Goal: Information Seeking & Learning: Learn about a topic

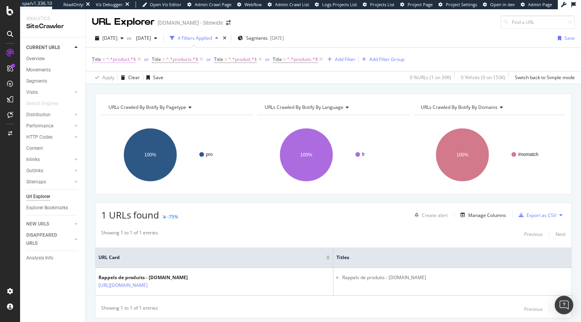
click at [105, 60] on span "Title = ^.*product.*$" at bounding box center [114, 59] width 44 height 7
click at [95, 56] on div "Title On Current Crawl Contains product Cancel Add filter Apply" at bounding box center [140, 91] width 97 height 78
click at [95, 56] on icon at bounding box center [96, 58] width 2 height 5
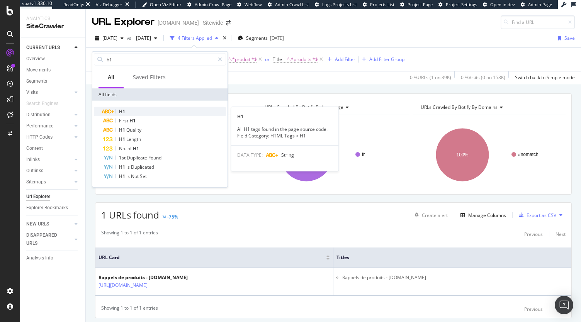
type input "h1"
click at [136, 111] on div "H1" at bounding box center [164, 111] width 123 height 9
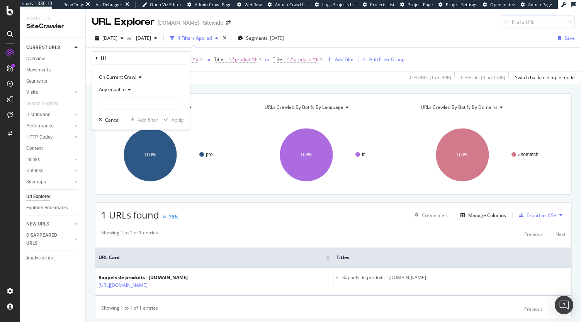
click at [121, 88] on span "Any equal to" at bounding box center [112, 89] width 27 height 7
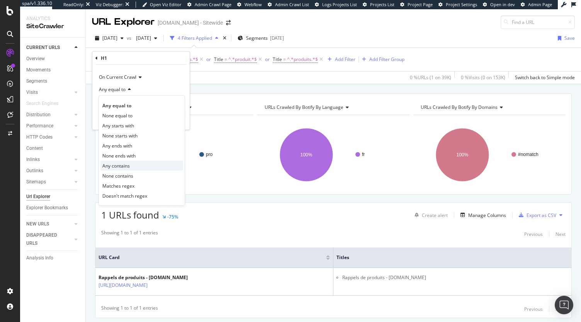
click at [126, 166] on span "Any contains" at bounding box center [115, 165] width 27 height 7
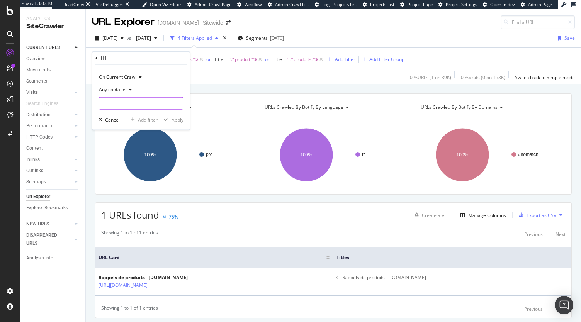
click at [117, 101] on input "text" at bounding box center [141, 103] width 84 height 12
type input "product"
click at [179, 119] on div "Apply" at bounding box center [178, 119] width 12 height 7
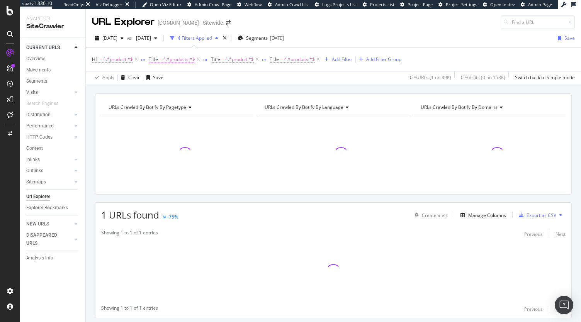
click at [172, 58] on span "^.*products.*$" at bounding box center [179, 59] width 32 height 11
click at [154, 56] on icon at bounding box center [153, 58] width 2 height 5
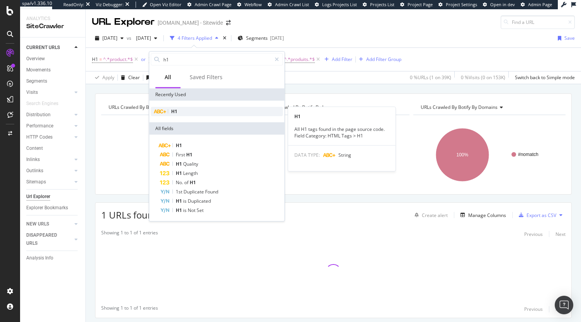
click at [176, 112] on span "H1" at bounding box center [174, 111] width 6 height 7
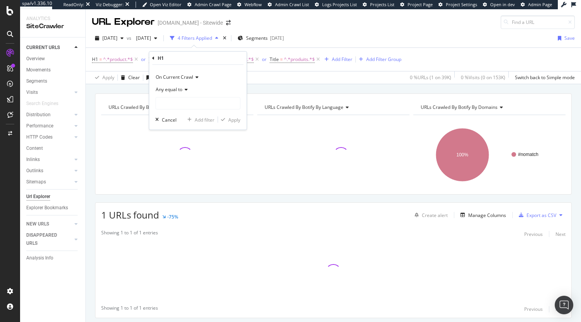
click at [175, 89] on span "Any equal to" at bounding box center [169, 89] width 27 height 7
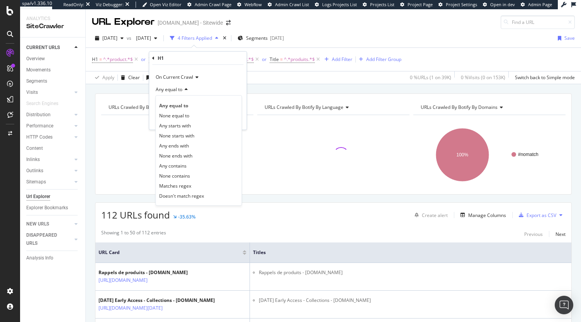
drag, startPoint x: 176, startPoint y: 165, endPoint x: 178, endPoint y: 135, distance: 30.2
click at [176, 164] on span "Any contains" at bounding box center [172, 165] width 27 height 7
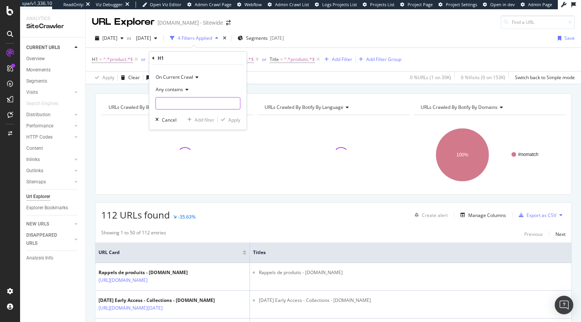
click at [177, 103] on input "text" at bounding box center [198, 103] width 84 height 12
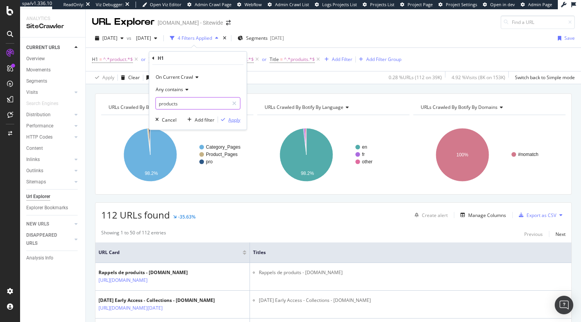
type input "products"
click at [231, 117] on div "Apply" at bounding box center [234, 119] width 12 height 7
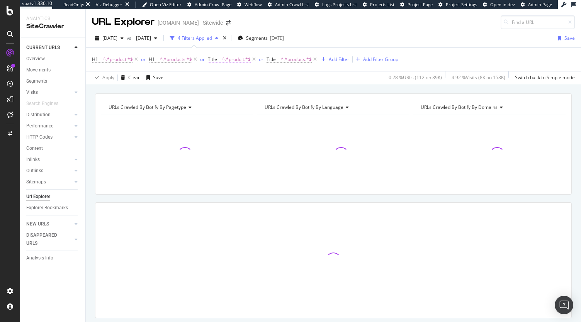
click at [232, 59] on span "^.*produit.*$" at bounding box center [236, 59] width 29 height 11
click at [212, 58] on icon at bounding box center [213, 58] width 2 height 5
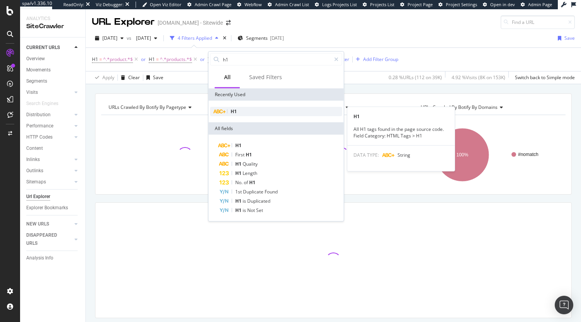
click at [236, 112] on span "H1" at bounding box center [234, 111] width 6 height 7
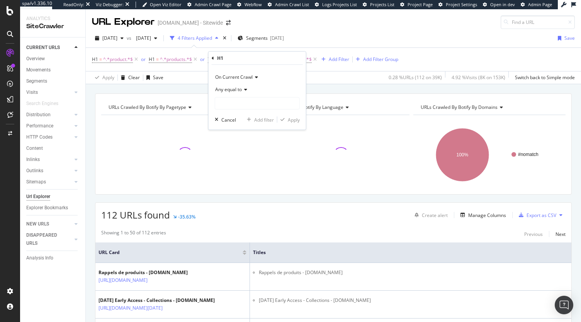
click at [237, 93] on div "Any equal to" at bounding box center [257, 89] width 85 height 12
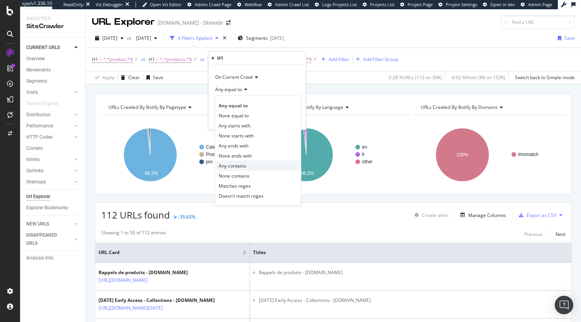
click at [245, 164] on span "Any contains" at bounding box center [232, 165] width 27 height 7
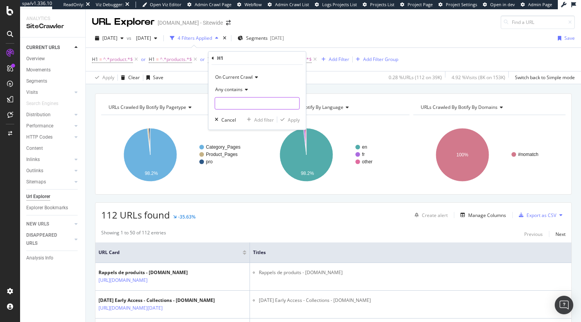
click at [240, 104] on input "text" at bounding box center [257, 103] width 84 height 12
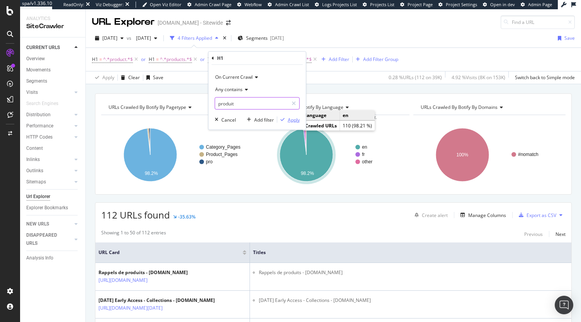
type input "produit"
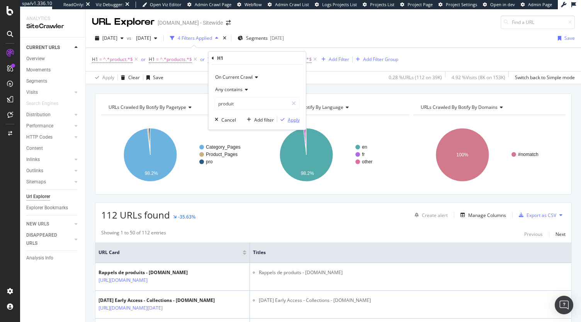
click at [296, 122] on div "Apply" at bounding box center [294, 119] width 12 height 7
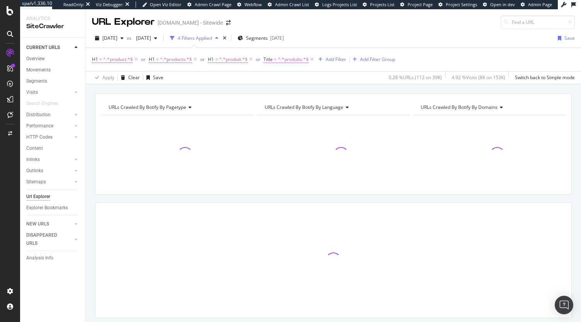
click at [282, 60] on span "^.*produits.*$" at bounding box center [293, 59] width 31 height 11
click at [269, 57] on icon at bounding box center [268, 58] width 2 height 5
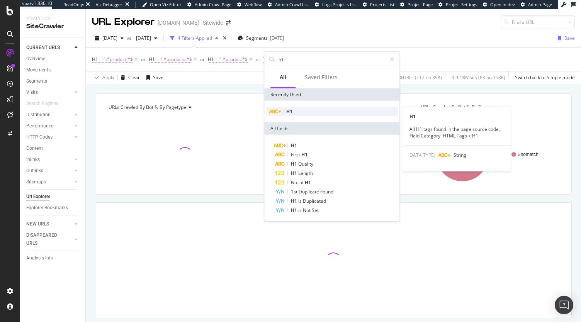
click at [296, 112] on div "H1" at bounding box center [332, 111] width 132 height 9
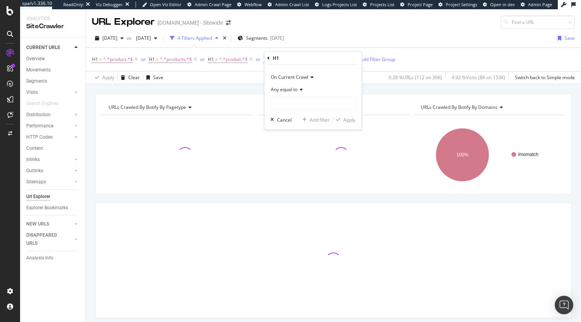
click at [297, 90] on div "Any equal to" at bounding box center [312, 89] width 85 height 12
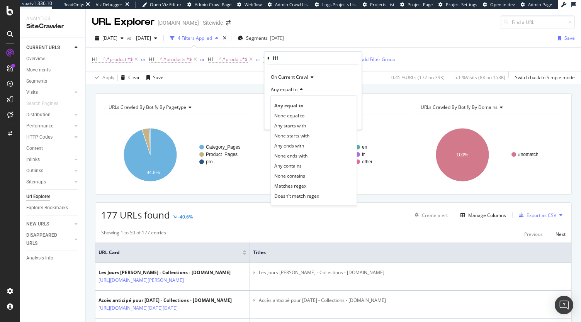
drag, startPoint x: 302, startPoint y: 166, endPoint x: 300, endPoint y: 123, distance: 42.5
click at [301, 166] on div "Any contains" at bounding box center [313, 166] width 83 height 10
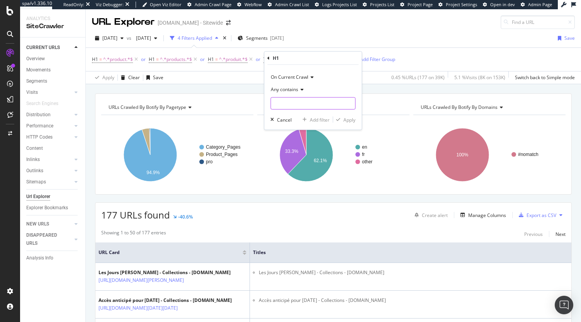
click at [297, 105] on input "text" at bounding box center [313, 103] width 84 height 12
type input "produits"
click at [344, 121] on div "Apply" at bounding box center [349, 119] width 12 height 7
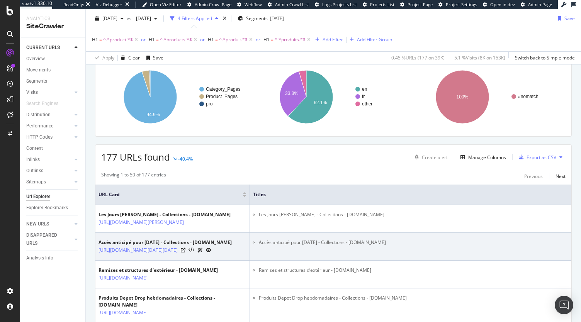
scroll to position [116, 0]
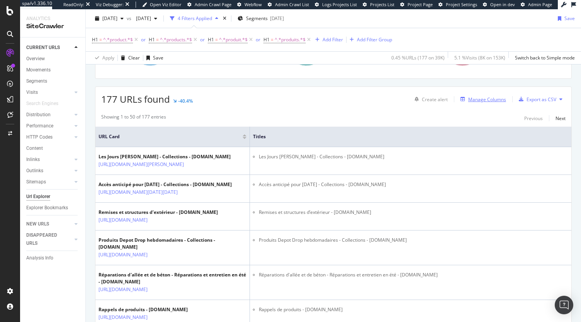
click at [475, 101] on div "Manage Columns" at bounding box center [487, 99] width 38 height 7
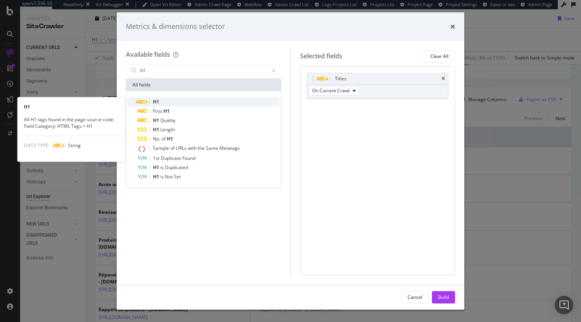
type input "h1"
click at [170, 102] on div "H1" at bounding box center [208, 101] width 142 height 9
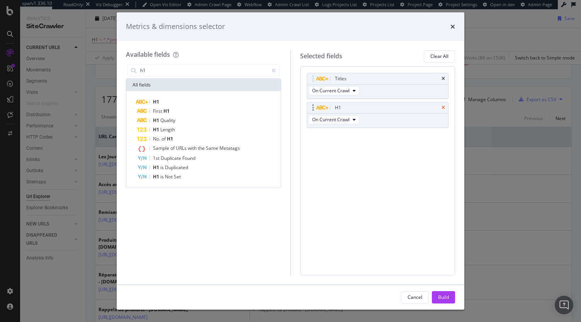
click at [443, 78] on icon "times" at bounding box center [442, 78] width 3 height 5
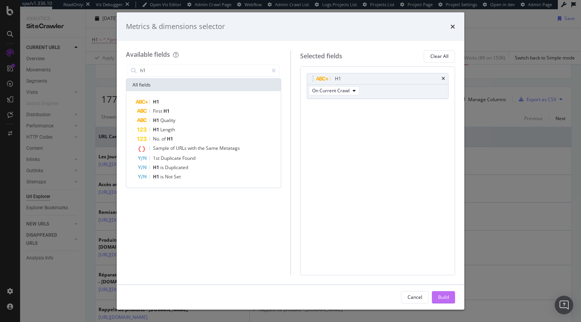
click at [447, 293] on div "Build" at bounding box center [443, 298] width 11 height 12
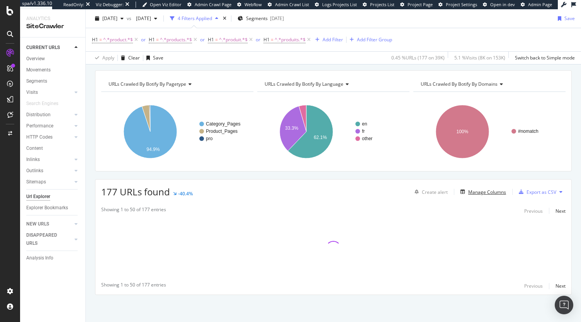
scroll to position [22, 0]
click at [488, 191] on div "Manage Columns" at bounding box center [487, 193] width 38 height 7
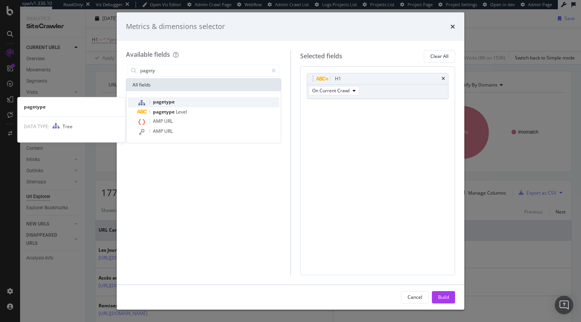
type input "pagety"
click at [177, 103] on div "pagetype" at bounding box center [208, 102] width 142 height 10
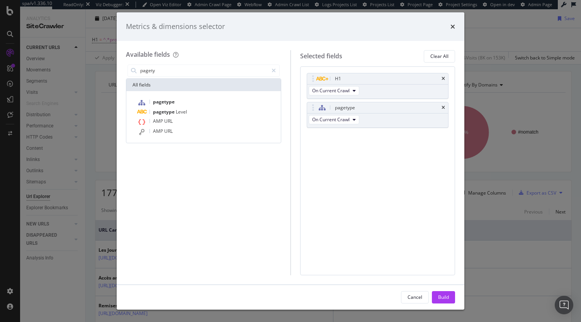
click at [449, 291] on div "Cancel Build" at bounding box center [291, 297] width 348 height 25
click at [450, 298] on button "Build" at bounding box center [443, 297] width 23 height 12
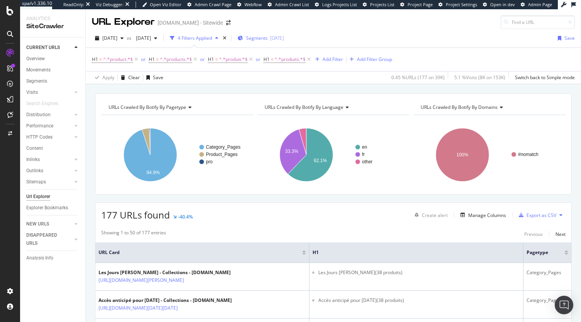
click at [268, 39] on span "Segments" at bounding box center [257, 38] width 22 height 7
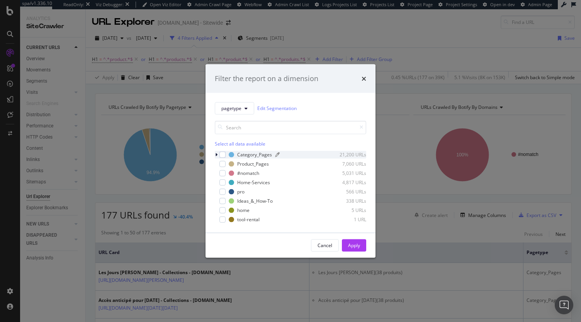
click at [246, 156] on div "Category_Pages" at bounding box center [254, 154] width 35 height 7
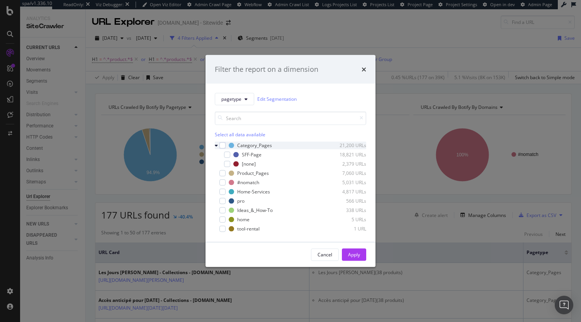
drag, startPoint x: 219, startPoint y: 143, endPoint x: 228, endPoint y: 156, distance: 15.5
click at [220, 144] on div "Category_Pages 21,200 URLs" at bounding box center [290, 145] width 151 height 8
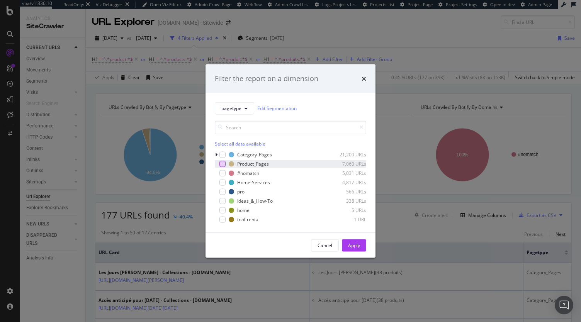
drag, startPoint x: 221, startPoint y: 155, endPoint x: 221, endPoint y: 162, distance: 7.3
click at [221, 155] on div "modal" at bounding box center [222, 154] width 6 height 6
click at [221, 163] on div "modal" at bounding box center [222, 164] width 6 height 6
click at [355, 242] on div "Apply" at bounding box center [354, 245] width 12 height 7
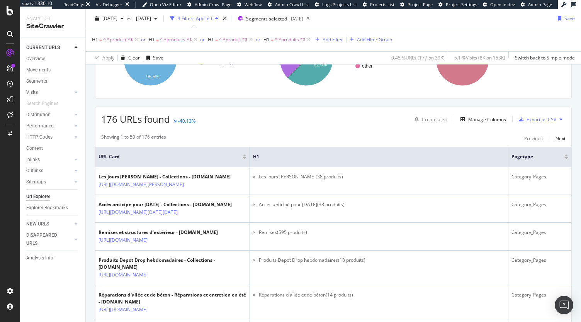
scroll to position [39, 0]
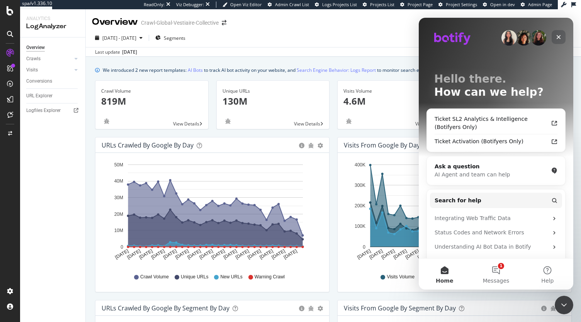
click at [562, 34] on div "Close" at bounding box center [559, 37] width 14 height 14
